Goal: Find specific page/section: Find specific page/section

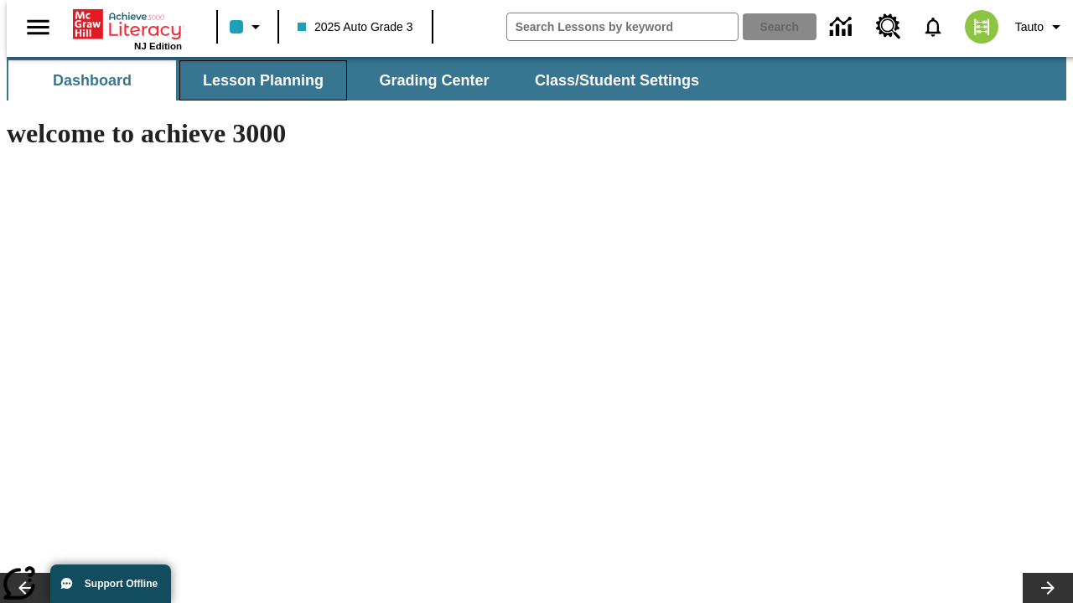
click at [256, 80] on button "Lesson Planning" at bounding box center [263, 80] width 168 height 40
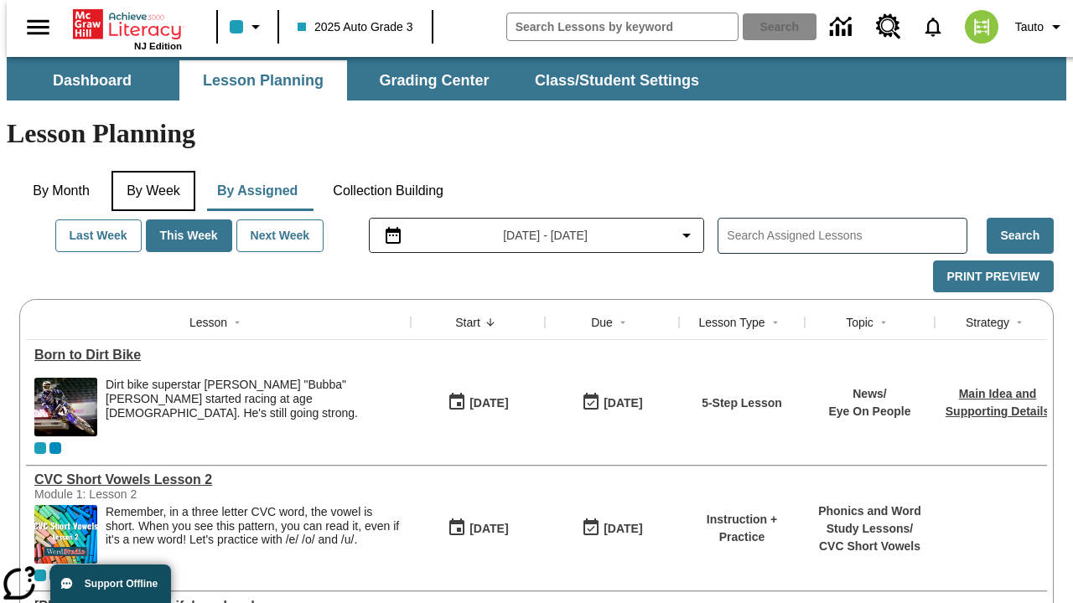
click at [150, 171] on button "By Week" at bounding box center [153, 191] width 84 height 40
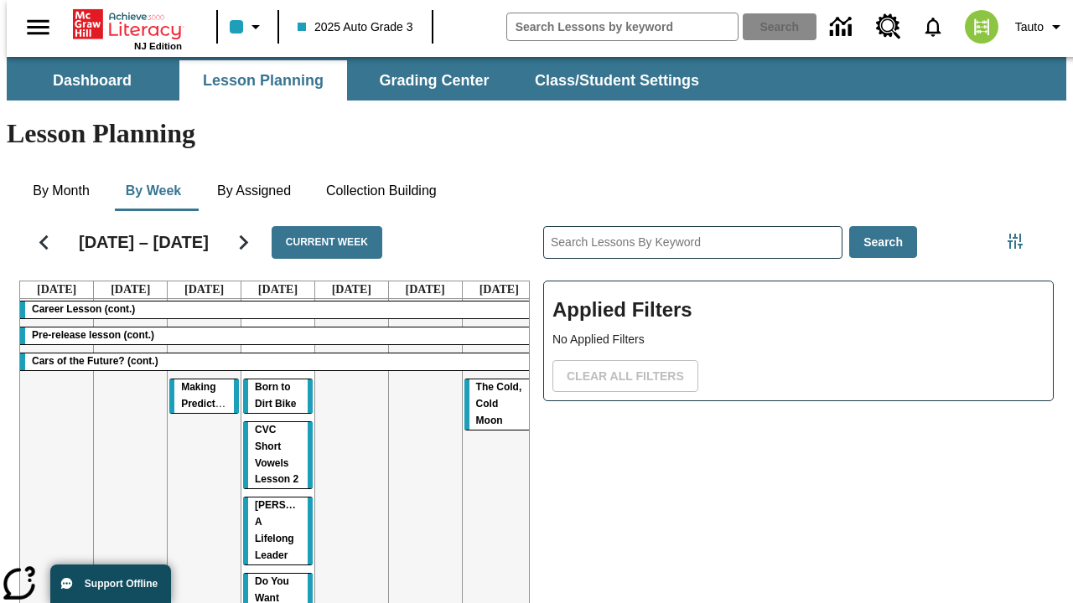
scroll to position [0, 1]
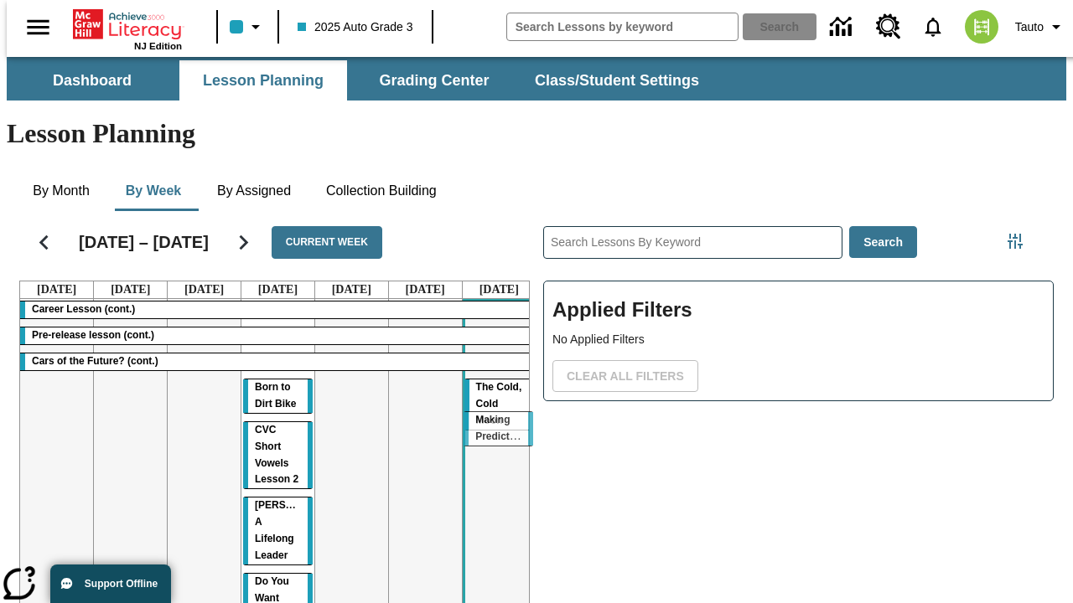
drag, startPoint x: 191, startPoint y: 324, endPoint x: 492, endPoint y: 420, distance: 315.7
click at [492, 420] on tr "Career Lesson (cont.) Pre-release lesson (cont.) Cars of the Future? (cont.) Ma…" at bounding box center [277, 549] width 515 height 501
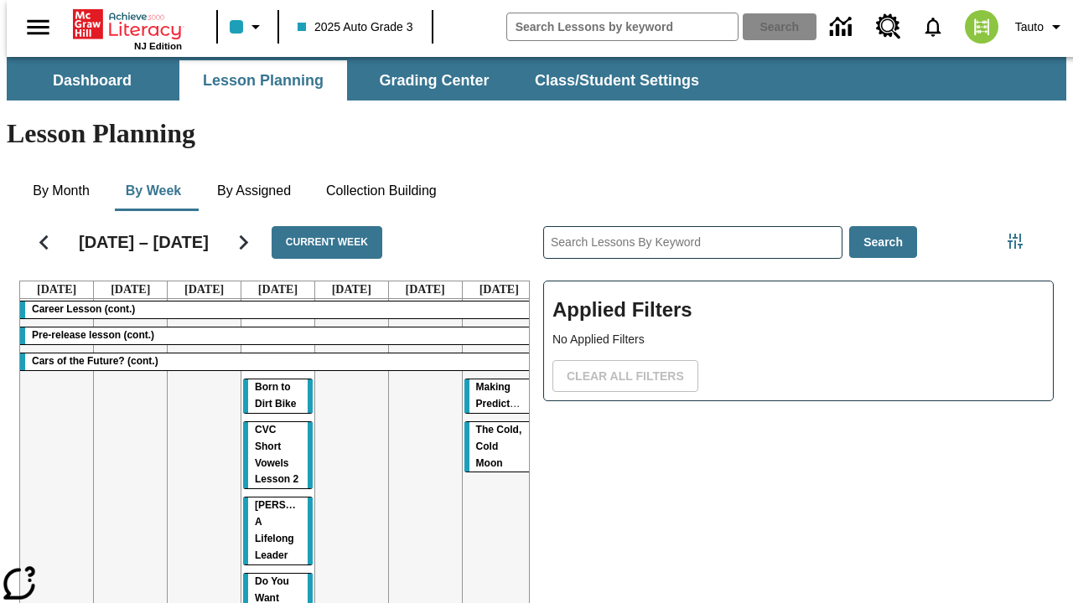
click at [486, 381] on span "Making Predictions" at bounding box center [503, 395] width 54 height 28
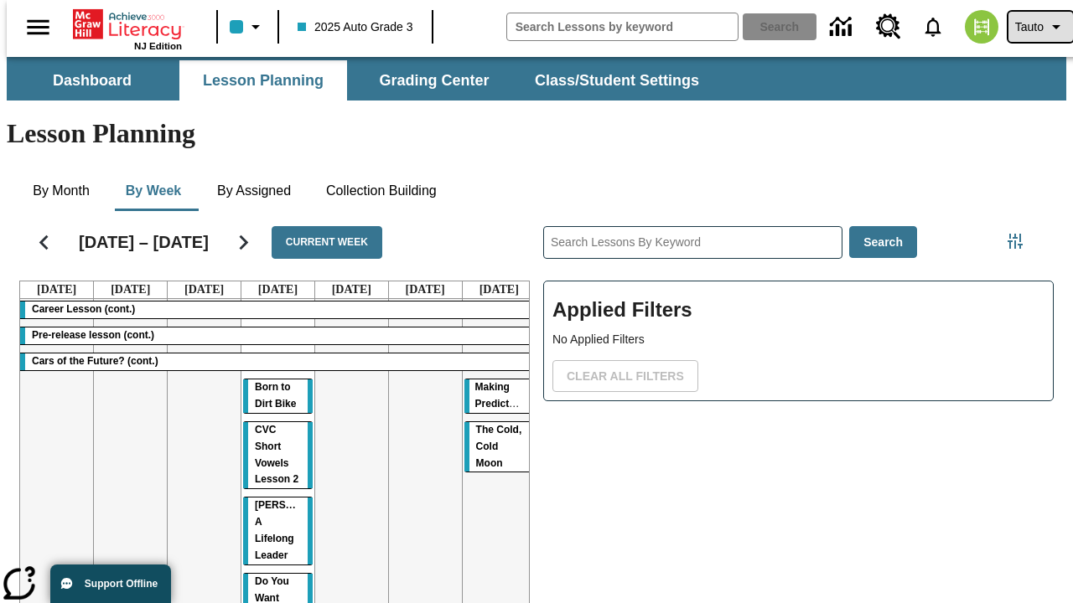
click at [1032, 27] on span "Tauto" at bounding box center [1029, 27] width 28 height 18
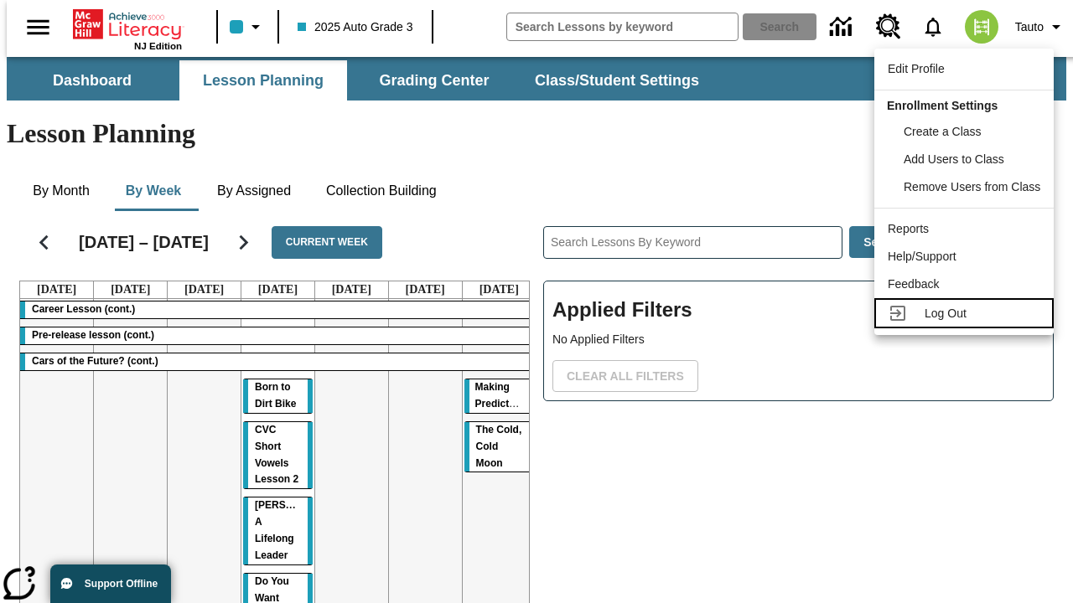
click at [966, 313] on span "Log Out" at bounding box center [945, 313] width 42 height 13
